Goal: Find specific page/section

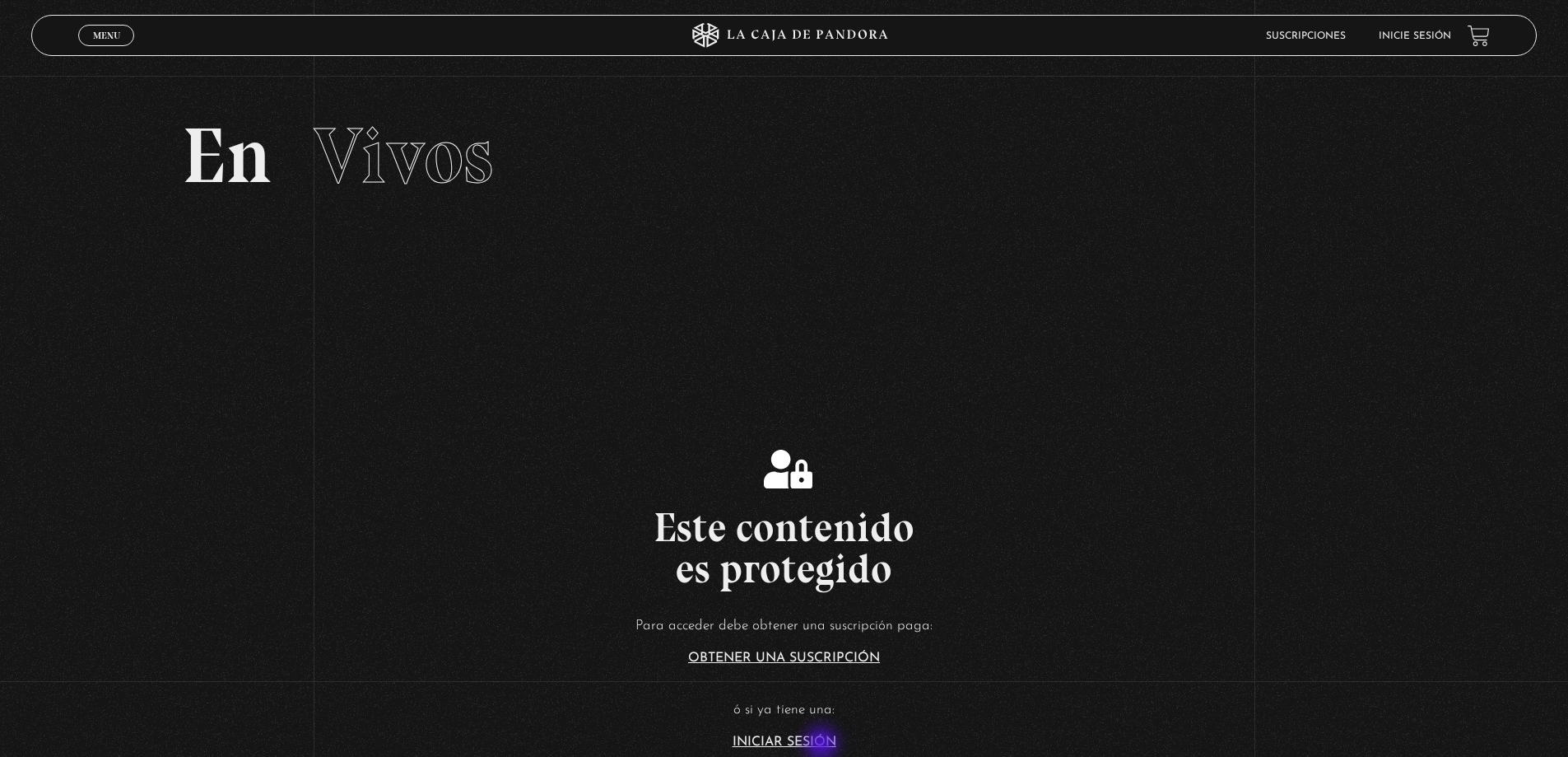
click at [823, 745] on link "Iniciar Sesión" at bounding box center [784, 742] width 103 height 13
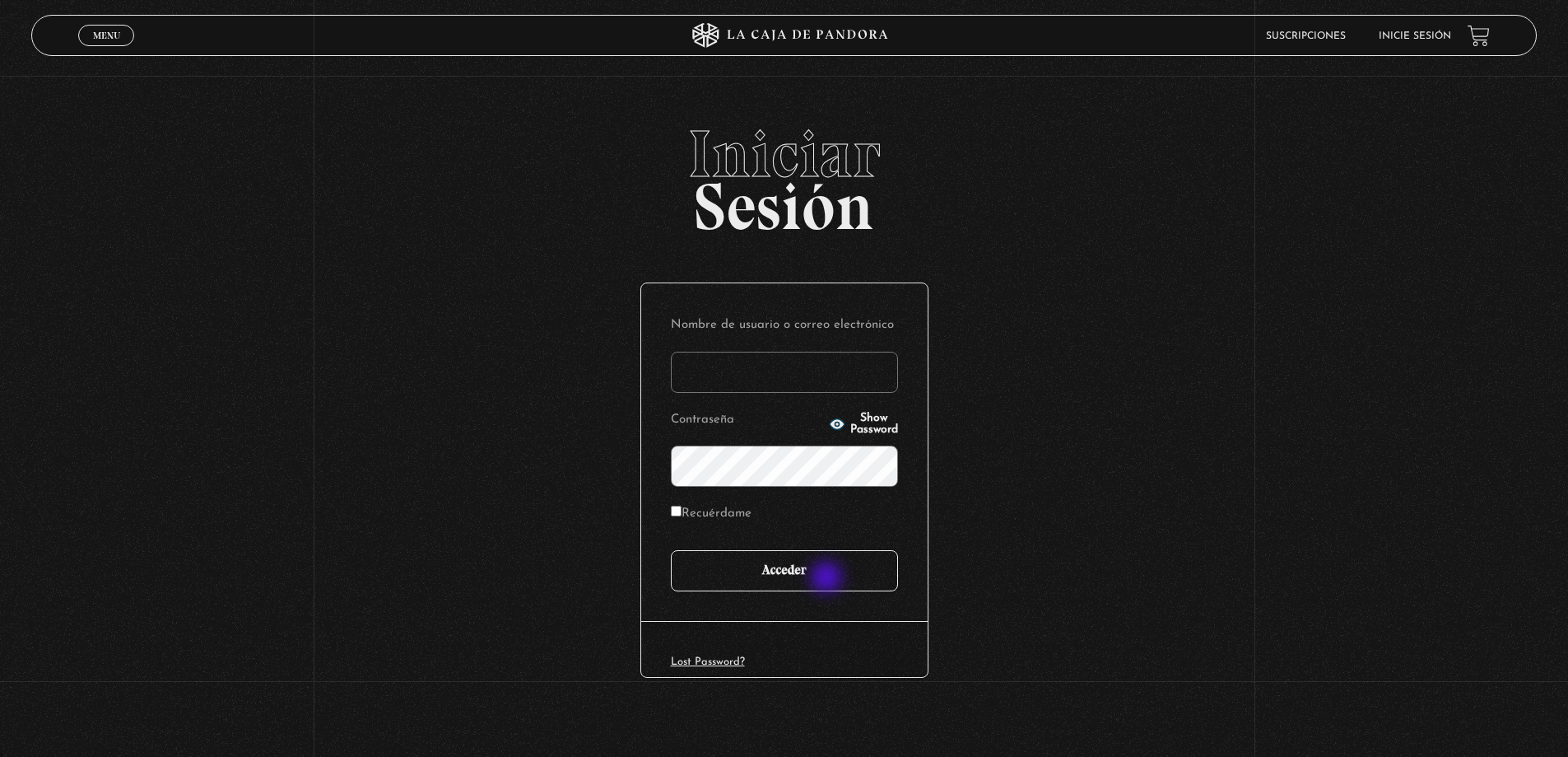
type input "carlomena"
click at [828, 576] on input "Acceder" at bounding box center [784, 570] width 228 height 41
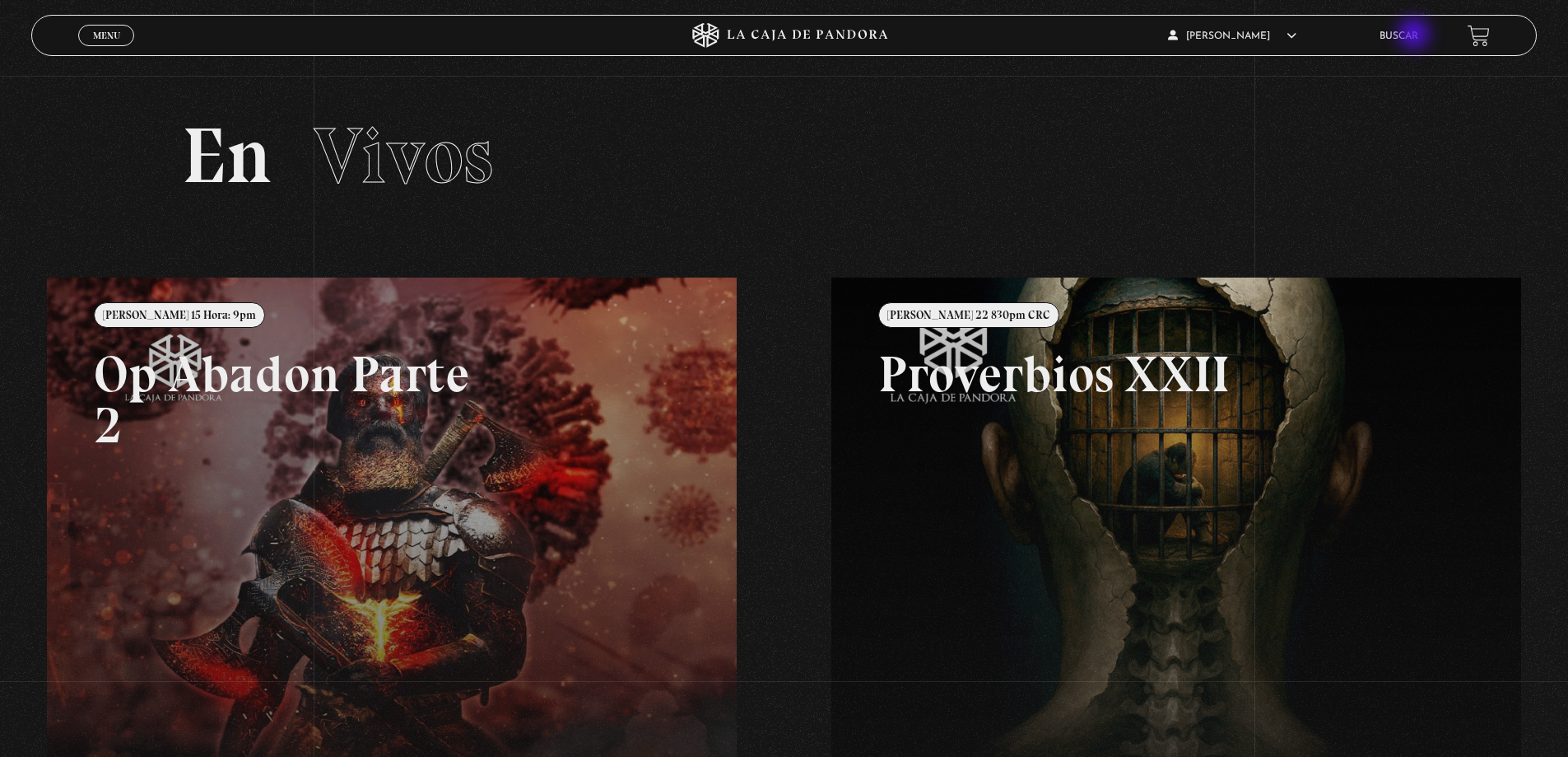
click at [1416, 35] on link "Buscar" at bounding box center [1399, 36] width 39 height 10
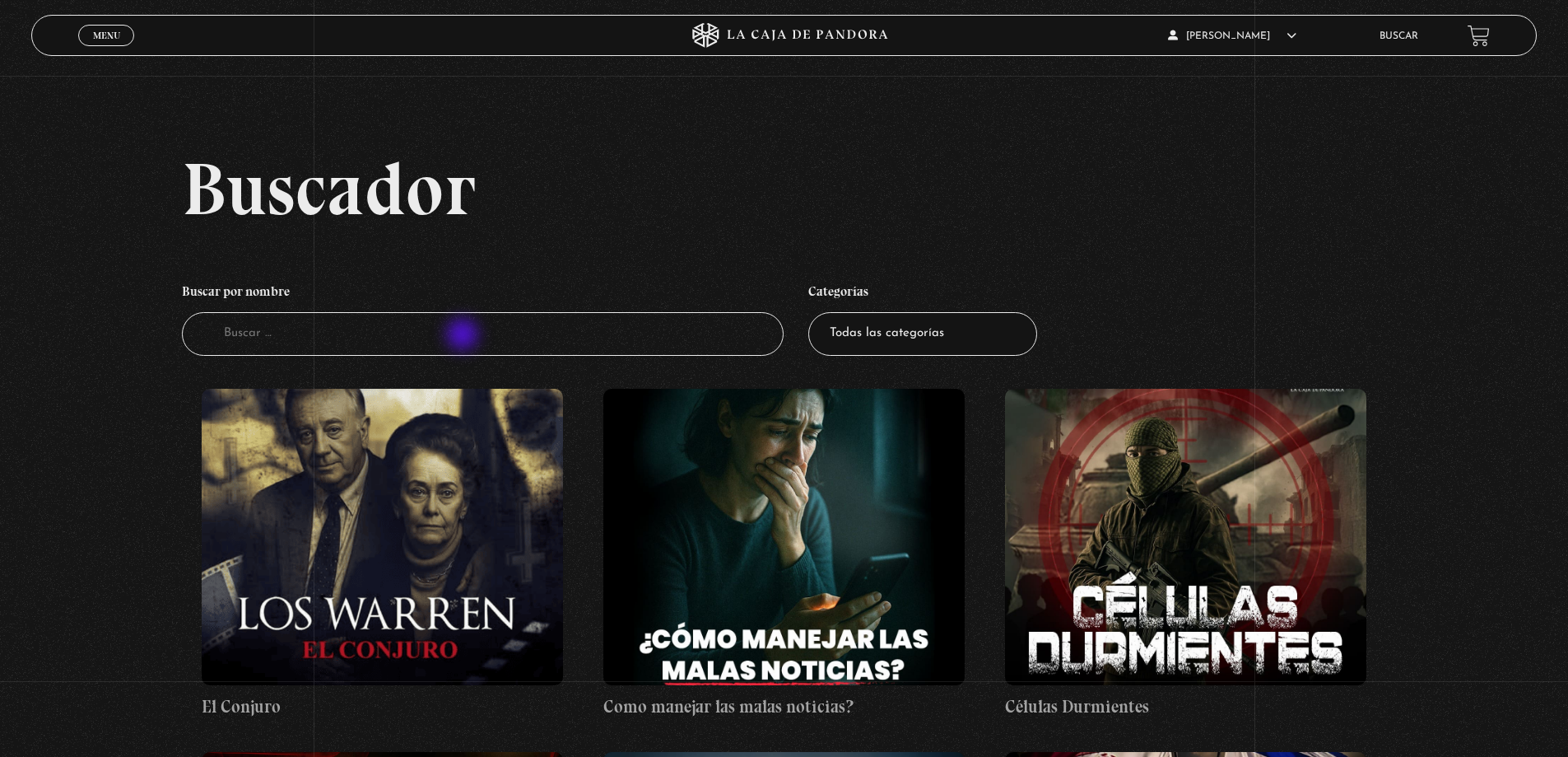
click at [464, 336] on input "Buscador" at bounding box center [483, 334] width 602 height 44
type input "vatic"
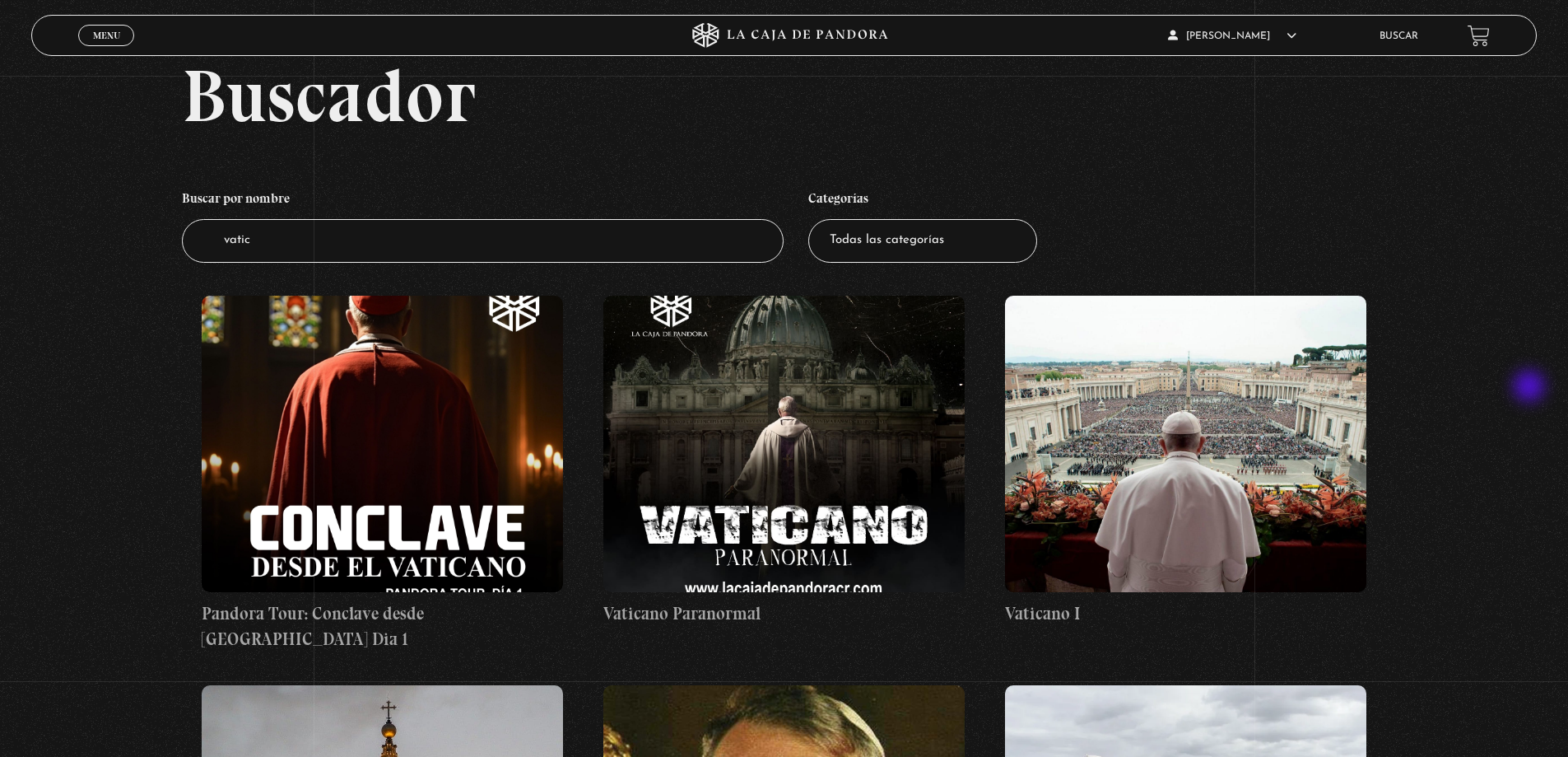
scroll to position [82, 0]
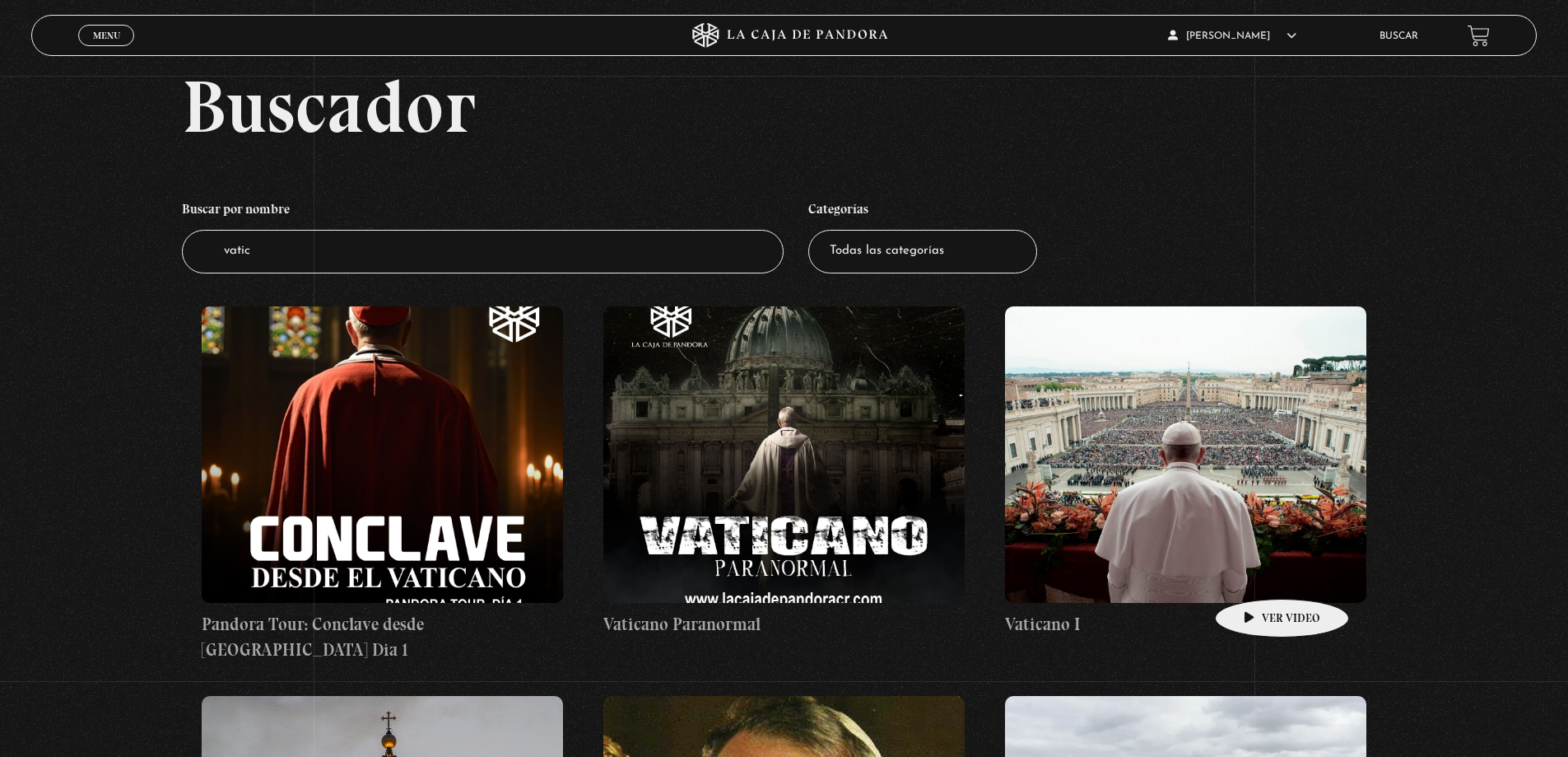
click at [1250, 586] on figure at bounding box center [1186, 455] width 361 height 297
